Goal: Information Seeking & Learning: Learn about a topic

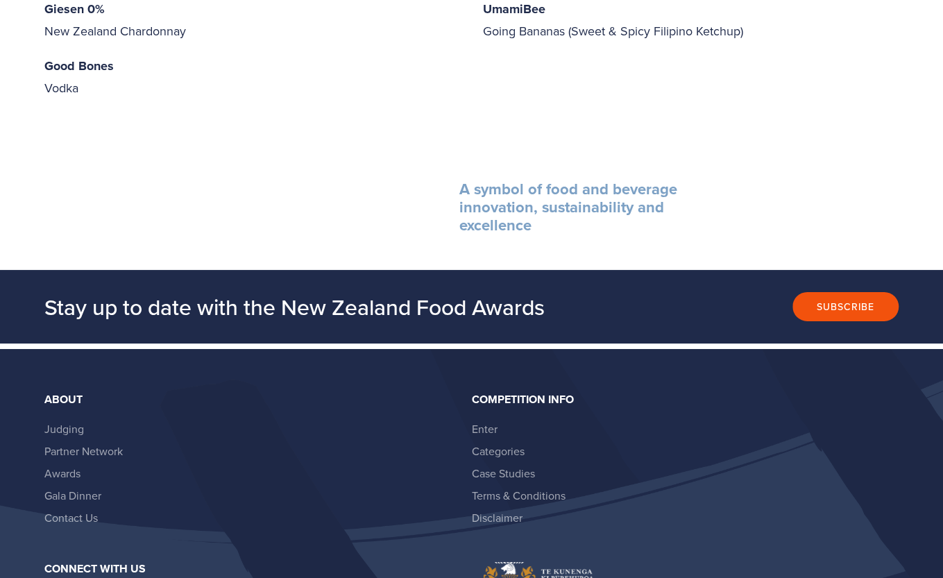
scroll to position [2371, 0]
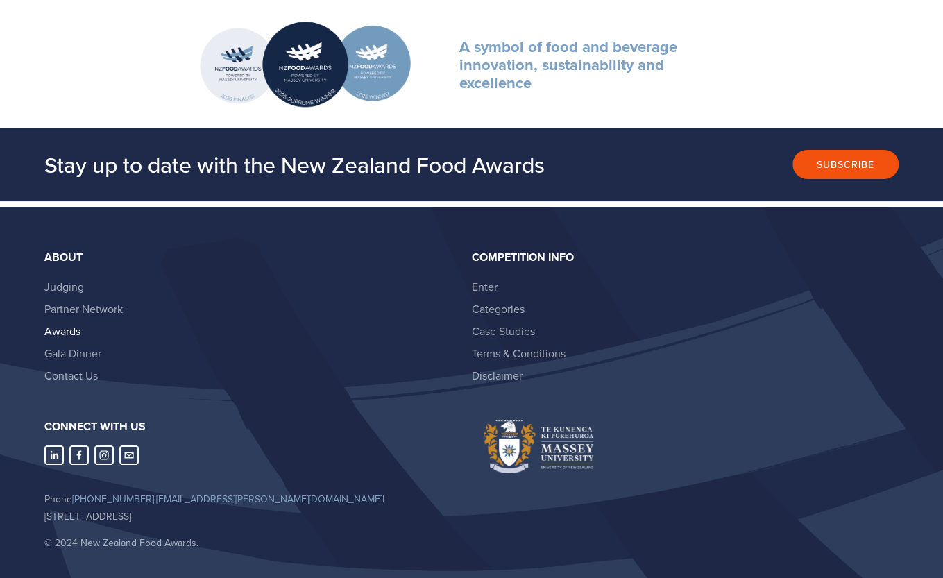
click at [60, 323] on link "Awards" at bounding box center [62, 330] width 36 height 15
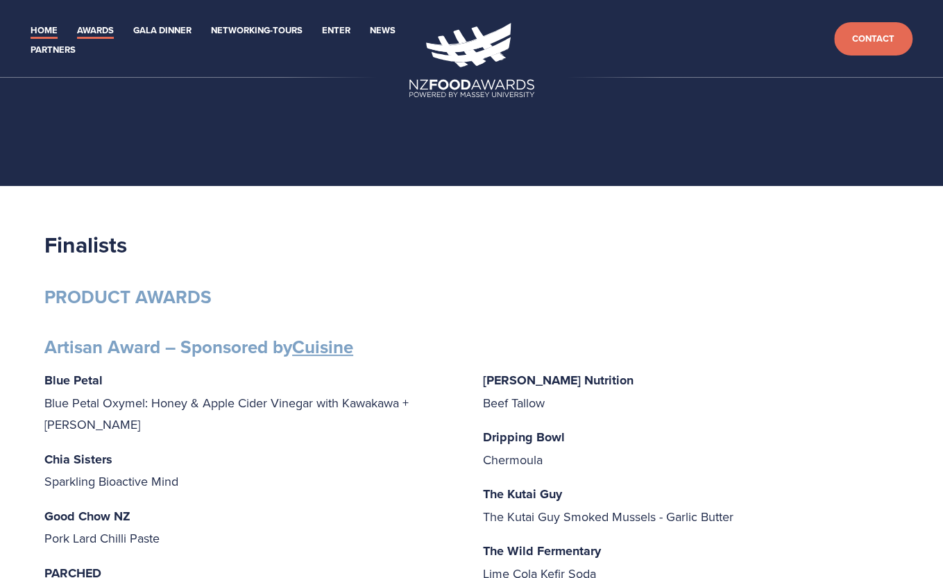
click at [38, 33] on link "Home" at bounding box center [44, 31] width 27 height 16
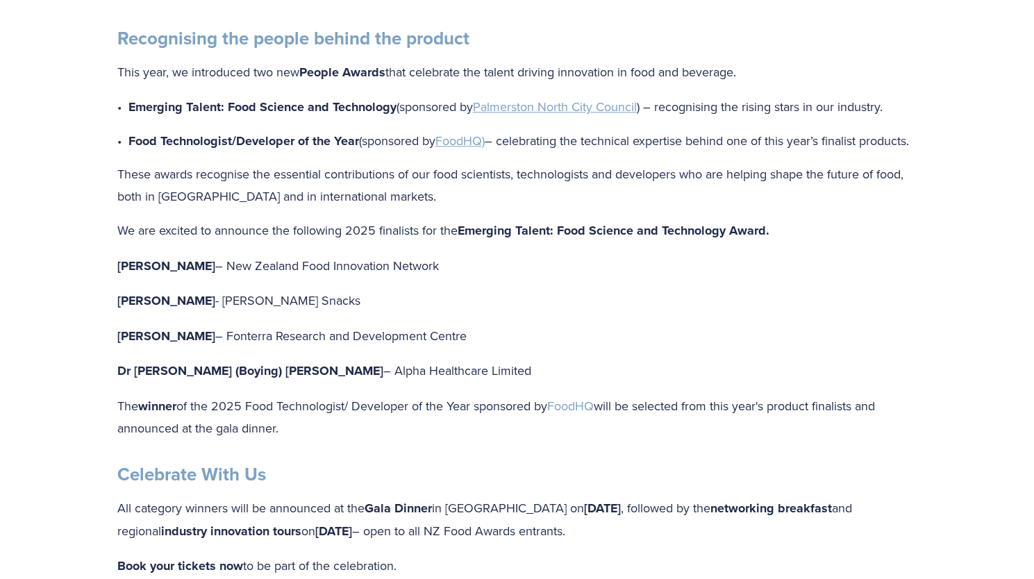
scroll to position [1046, 0]
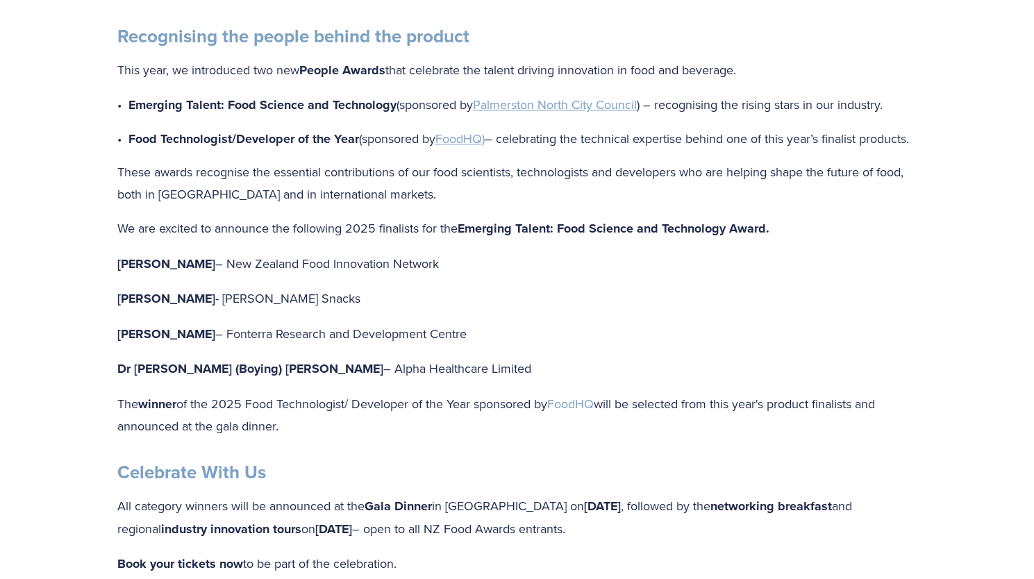
drag, startPoint x: 200, startPoint y: 284, endPoint x: 117, endPoint y: 287, distance: 82.6
click at [117, 276] on p "Gabrielle Lobo – New Zealand Food Innovation Network" at bounding box center [517, 264] width 800 height 23
drag, startPoint x: 200, startPoint y: 319, endPoint x: 115, endPoint y: 321, distance: 84.7
click at [115, 321] on div "Recognising the people behind the product This year, we introduced two new Peop…" at bounding box center [517, 231] width 823 height 436
copy strong "[PERSON_NAME]"
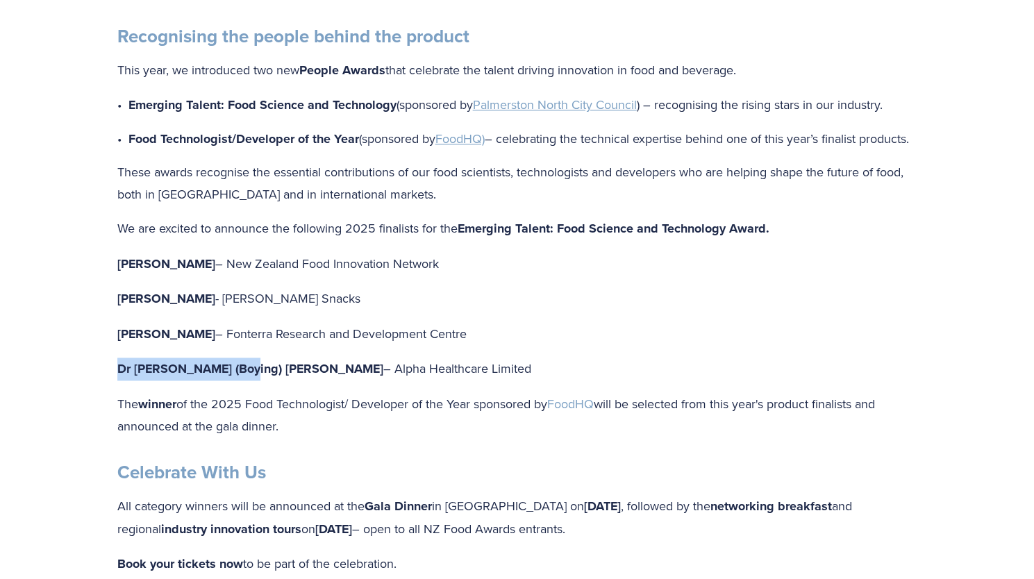
drag, startPoint x: 239, startPoint y: 391, endPoint x: 118, endPoint y: 387, distance: 121.5
click at [118, 378] on strong "Dr [PERSON_NAME] (Boying) [PERSON_NAME]" at bounding box center [250, 369] width 266 height 18
copy strong "Dr [PERSON_NAME] (Boying) [PERSON_NAME]"
click at [637, 310] on p "Grace Queenin - Griffin’s Snacks" at bounding box center [517, 298] width 800 height 23
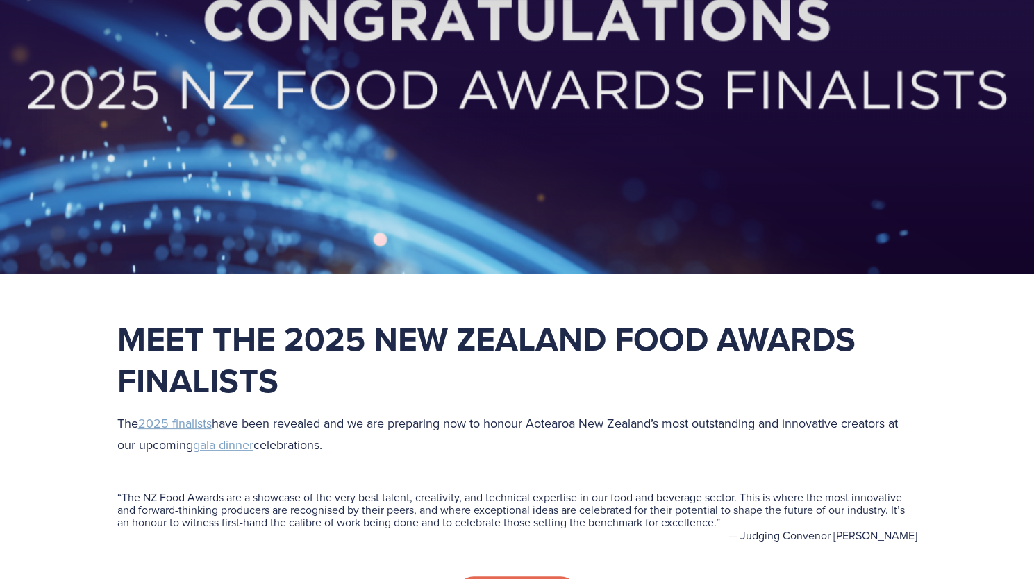
scroll to position [0, 0]
